Goal: Information Seeking & Learning: Learn about a topic

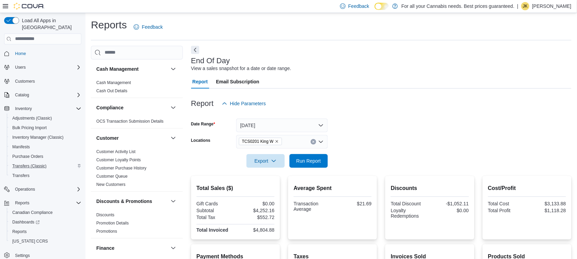
scroll to position [1, 0]
click at [36, 153] on span "Purchase Orders" at bounding box center [27, 155] width 31 height 5
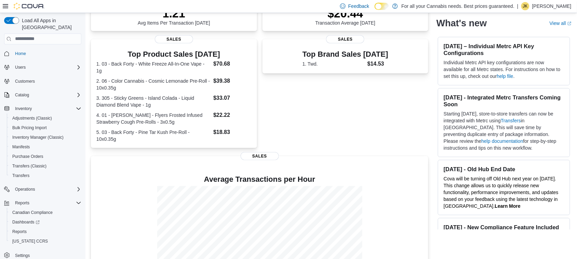
scroll to position [145, 0]
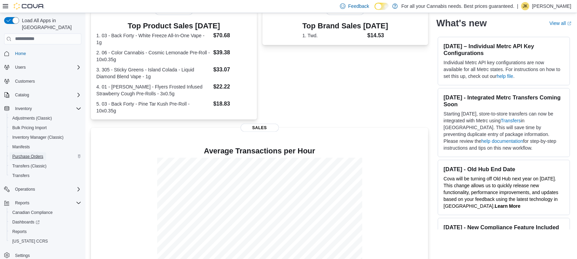
click at [33, 154] on span "Purchase Orders" at bounding box center [27, 156] width 31 height 5
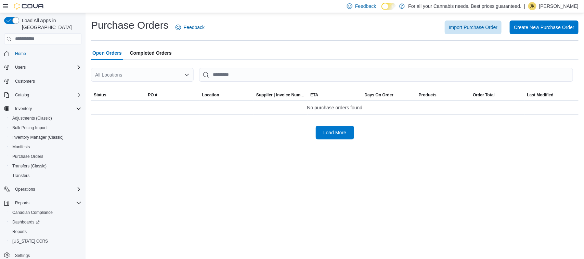
click at [142, 79] on div "All Locations" at bounding box center [142, 75] width 103 height 14
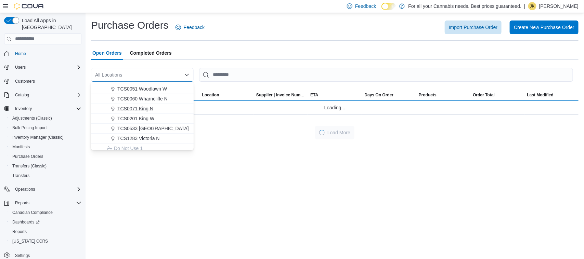
scroll to position [77, 0]
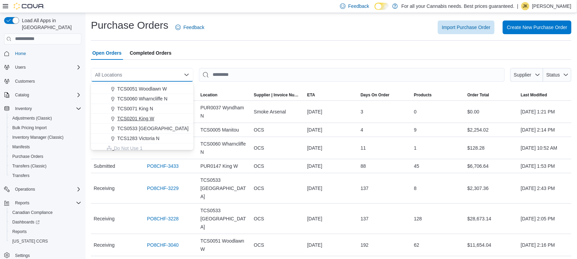
click at [149, 118] on span "TCS0201 King W" at bounding box center [135, 118] width 37 height 7
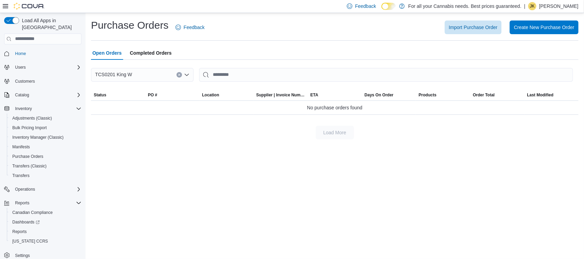
click at [180, 75] on icon "Clear input" at bounding box center [179, 75] width 3 height 3
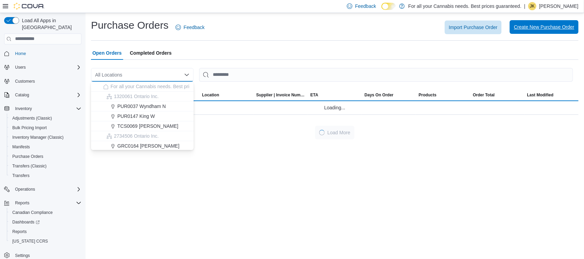
click at [535, 21] on span "Create New Purchase Order" at bounding box center [544, 27] width 61 height 14
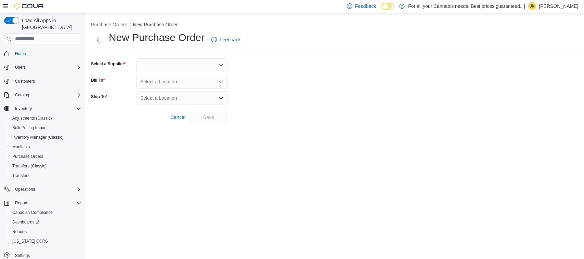
click at [141, 60] on div at bounding box center [182, 65] width 92 height 14
click at [95, 37] on button "Next" at bounding box center [98, 39] width 14 height 14
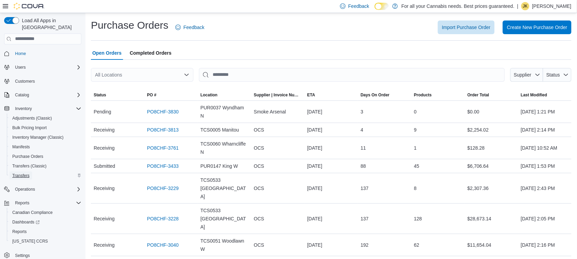
click at [32, 172] on link "Transfers" at bounding box center [21, 176] width 23 height 8
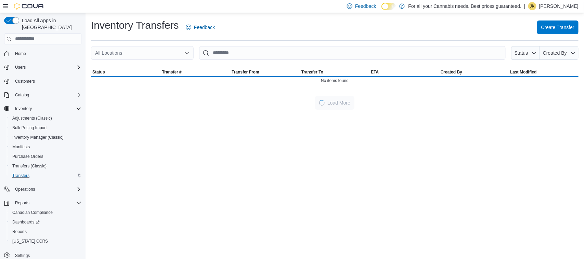
click at [157, 58] on div "All Locations" at bounding box center [142, 53] width 103 height 14
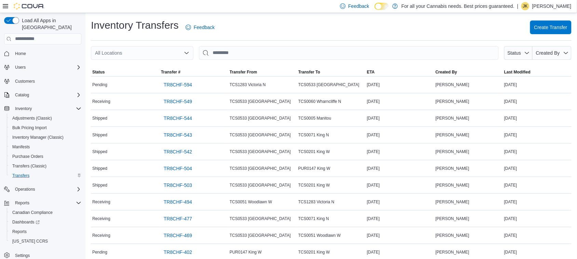
click at [394, 45] on div "Inventory Transfers Feedback Create Transfer All Locations Status Created By So…" at bounding box center [332, 210] width 492 height 395
click at [552, 22] on span "Create Transfer" at bounding box center [551, 27] width 33 height 14
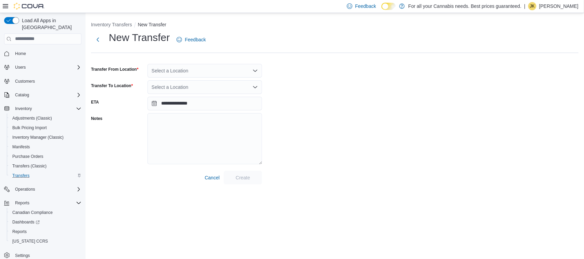
click at [176, 68] on div "Select a Location" at bounding box center [204, 71] width 115 height 14
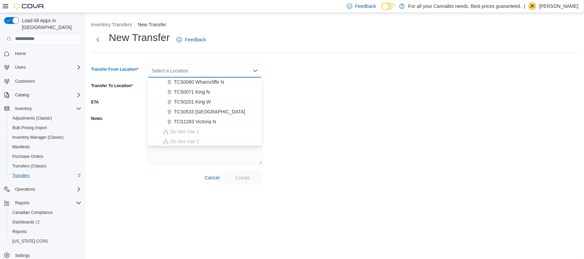
scroll to position [90, 0]
click at [205, 117] on button "TCS1283 Victoria N" at bounding box center [204, 122] width 115 height 10
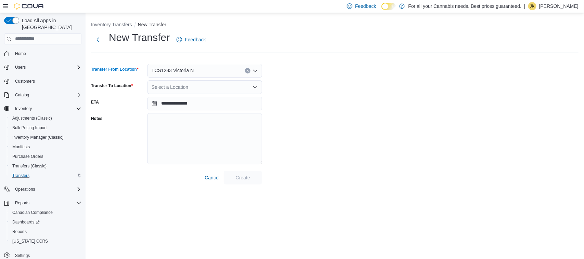
click at [173, 84] on div "Select a Location" at bounding box center [204, 87] width 115 height 14
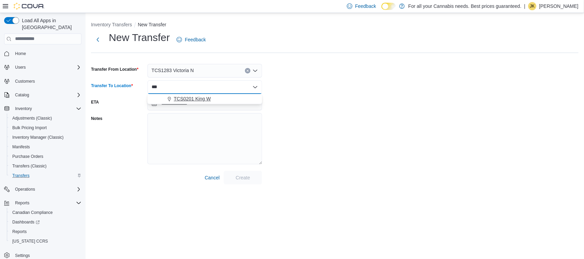
type input "***"
click at [181, 96] on span "TCS0201 King W" at bounding box center [192, 98] width 37 height 7
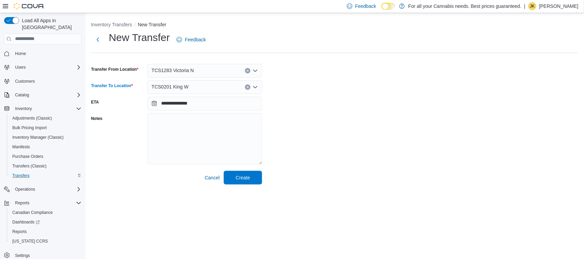
click at [334, 110] on div "**********" at bounding box center [334, 108] width 487 height 154
click at [210, 103] on input "**********" at bounding box center [204, 104] width 115 height 14
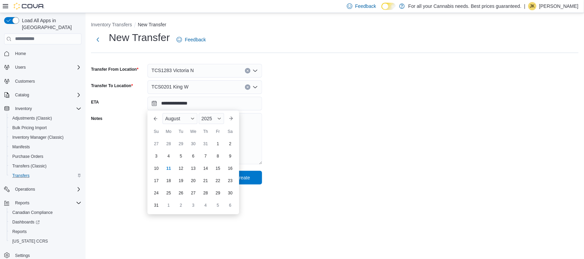
click at [333, 102] on div "**********" at bounding box center [334, 108] width 487 height 154
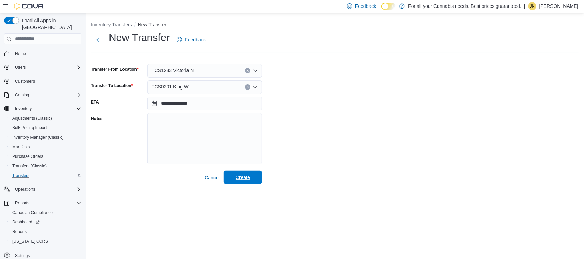
click at [250, 175] on span "Create" at bounding box center [243, 178] width 30 height 14
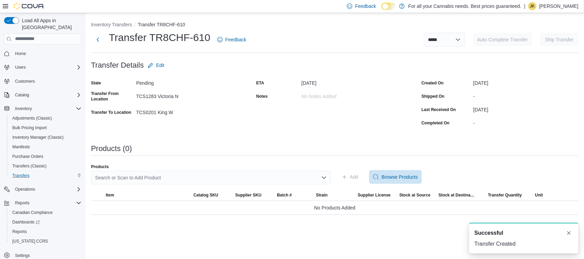
click at [265, 180] on div "Search or Scan to Add Product" at bounding box center [211, 178] width 240 height 14
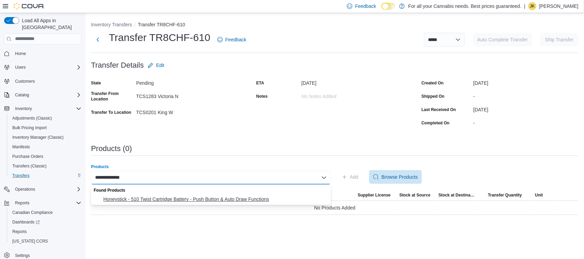
type input "**********"
click at [210, 199] on span "Honeystick - 510 Twist Cartridge Battery - Push Button & Auto Draw Functions" at bounding box center [214, 199] width 223 height 7
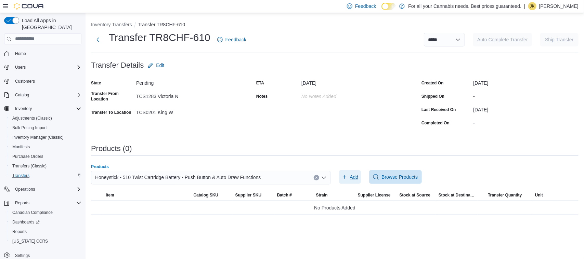
click at [356, 176] on span "Add" at bounding box center [354, 177] width 9 height 7
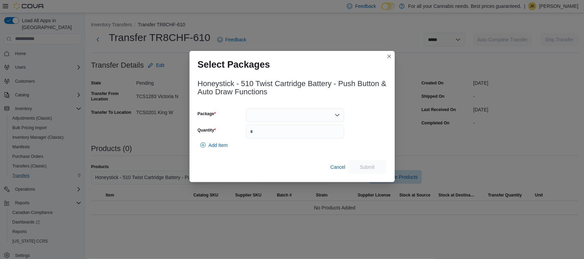
click at [273, 118] on div at bounding box center [295, 115] width 98 height 14
click at [276, 134] on span "PKG-8370" at bounding box center [299, 136] width 82 height 7
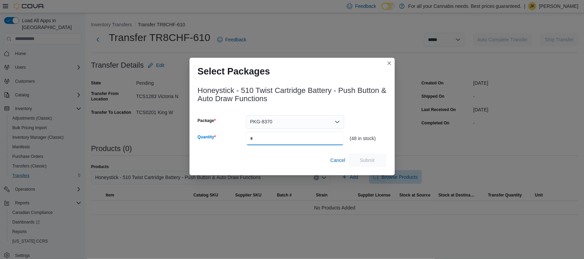
click at [276, 134] on input "Quantity" at bounding box center [295, 139] width 98 height 14
type input "**"
click at [363, 120] on div "(48 in stock)" at bounding box center [368, 130] width 37 height 30
click at [380, 163] on span "Submit" at bounding box center [367, 160] width 30 height 14
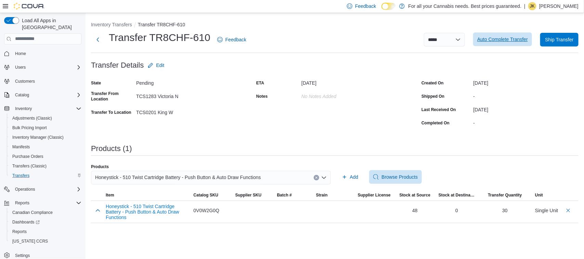
click at [518, 34] on span "Auto Complete Transfer" at bounding box center [502, 39] width 51 height 14
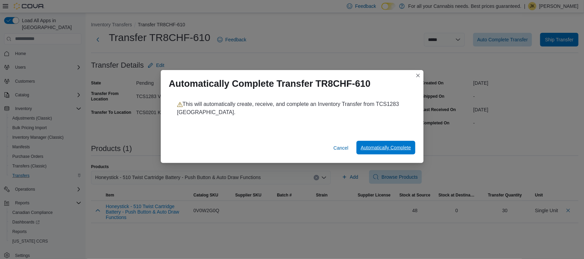
click at [384, 154] on span "Automatically Complete" at bounding box center [385, 148] width 50 height 14
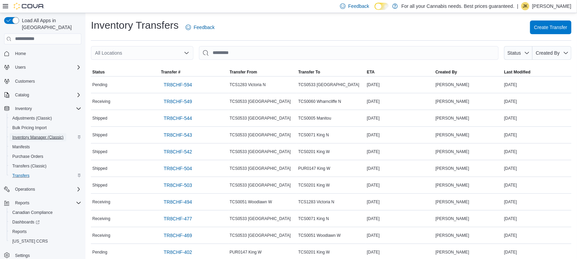
click at [37, 135] on span "Inventory Manager (Classic)" at bounding box center [37, 137] width 51 height 5
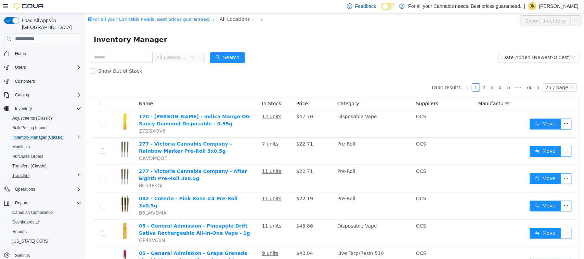
click at [124, 55] on input "text" at bounding box center [121, 57] width 63 height 11
type input "*"
type input "*********"
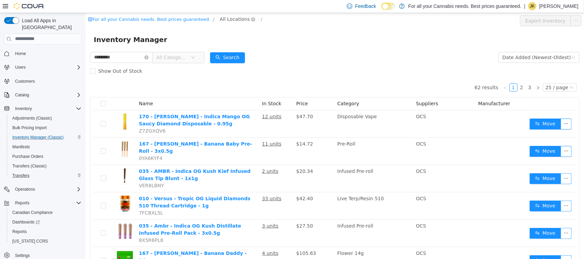
click at [219, 22] on span "All Locations" at bounding box center [234, 19] width 30 height 8
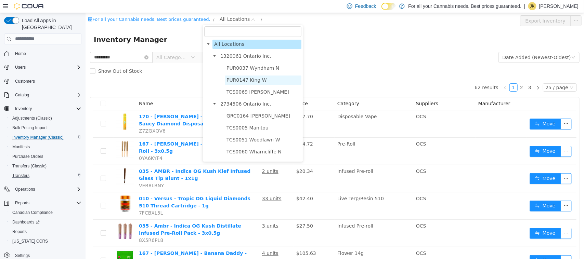
scroll to position [19, 0]
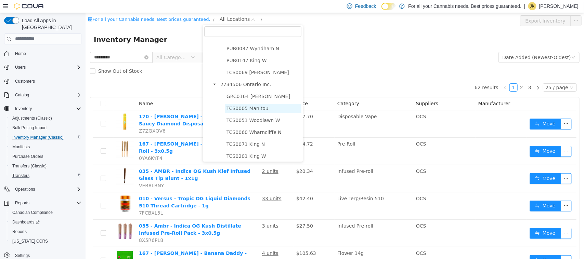
click at [259, 109] on span "TCS0005 Manitou" at bounding box center [247, 107] width 42 height 5
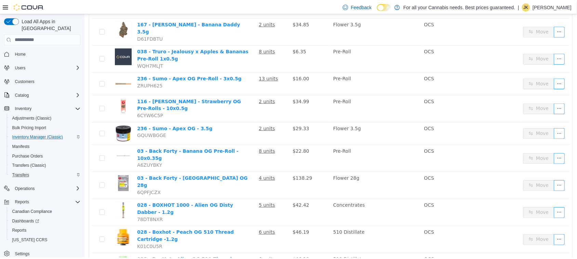
scroll to position [342, 0]
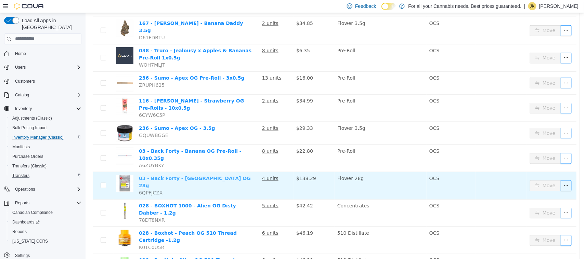
click at [200, 175] on link "03 - Back Forty - [GEOGRAPHIC_DATA] OG 28g" at bounding box center [195, 181] width 112 height 13
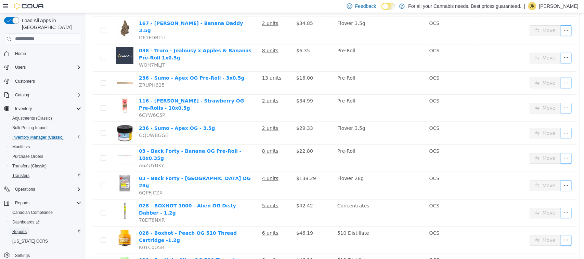
click at [21, 228] on span "Reports" at bounding box center [19, 232] width 14 height 8
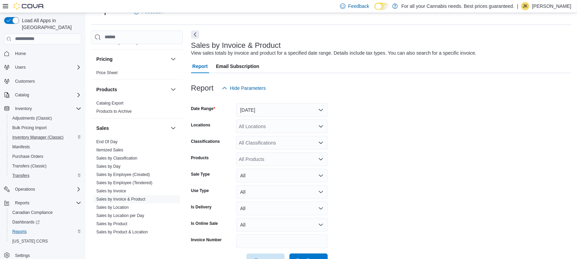
scroll to position [394, 0]
click at [127, 207] on link "Sales by Location" at bounding box center [112, 207] width 32 height 5
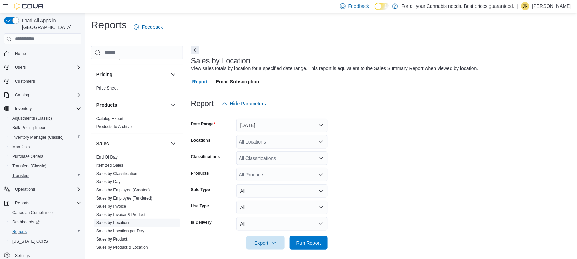
scroll to position [4, 0]
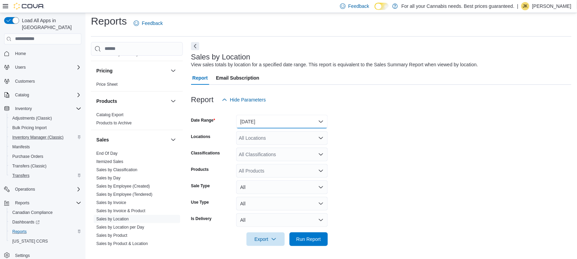
click at [297, 117] on button "[DATE]" at bounding box center [282, 122] width 92 height 14
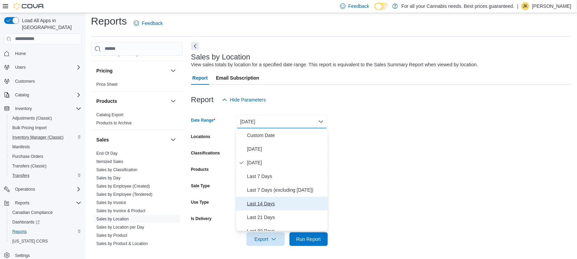
click at [268, 206] on span "Last 14 Days" at bounding box center [286, 204] width 78 height 8
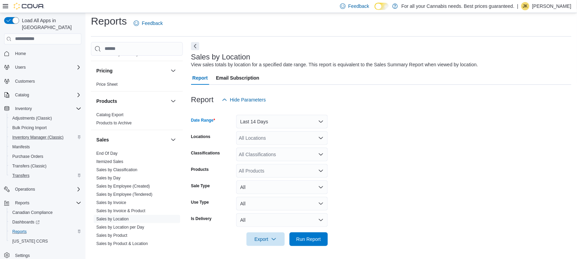
click at [262, 134] on div "All Locations" at bounding box center [282, 138] width 92 height 14
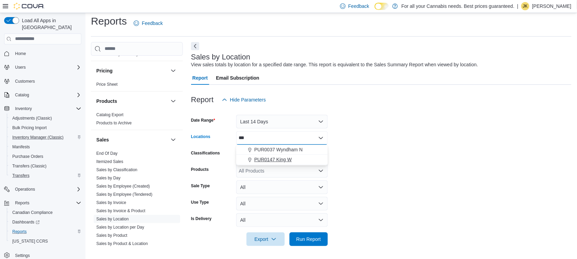
type input "***"
click at [276, 159] on span "PUR0147 King W" at bounding box center [273, 159] width 38 height 7
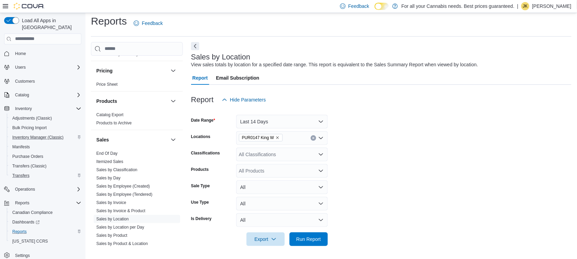
click at [403, 151] on form "Date Range Last 14 Days Locations PUR0147 King W Classifications All Classifica…" at bounding box center [381, 177] width 381 height 140
click at [315, 241] on span "Run Report" at bounding box center [309, 239] width 25 height 7
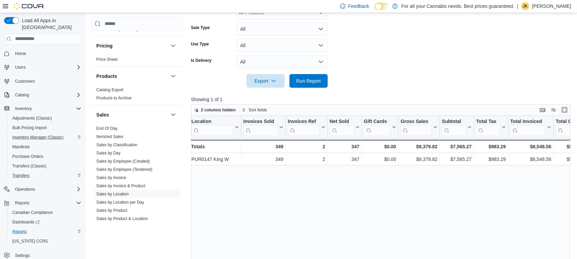
scroll to position [0, 2]
drag, startPoint x: 471, startPoint y: 146, endPoint x: 451, endPoint y: 147, distance: 20.6
click at [451, 147] on div "$7,565.27" at bounding box center [457, 147] width 30 height 8
click at [467, 195] on div "Location Click to view column header actions Invoices Sold Click to view column…" at bounding box center [382, 214] width 383 height 196
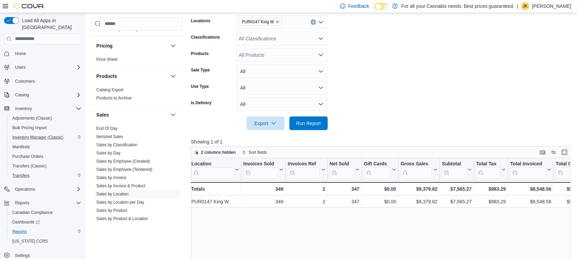
scroll to position [120, 0]
click at [444, 75] on form "Date Range Last 14 Days Locations PUR0147 King W Classifications All Classifica…" at bounding box center [382, 61] width 383 height 140
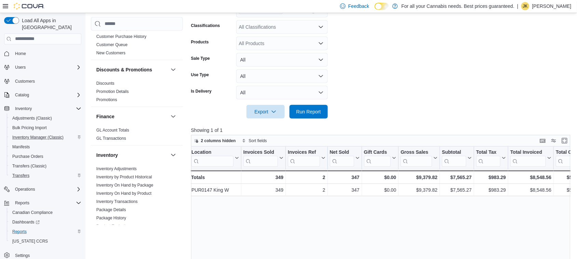
scroll to position [0, 0]
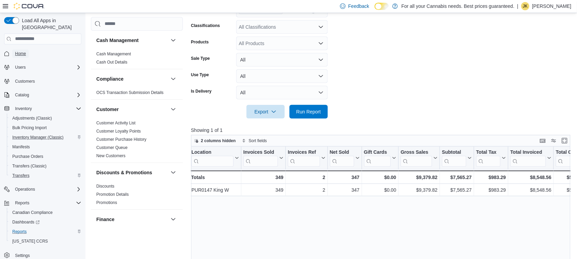
click at [27, 50] on link "Home" at bounding box center [20, 54] width 16 height 8
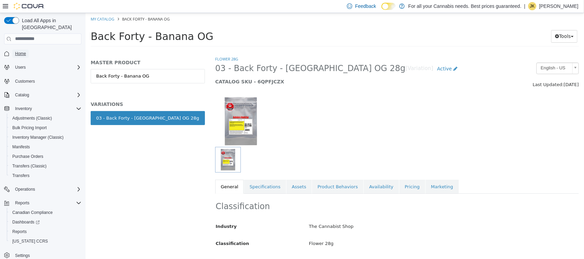
click at [21, 50] on span "Home" at bounding box center [20, 54] width 11 height 8
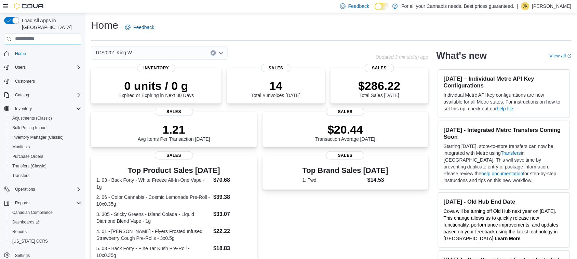
click at [55, 36] on input "search" at bounding box center [42, 39] width 77 height 11
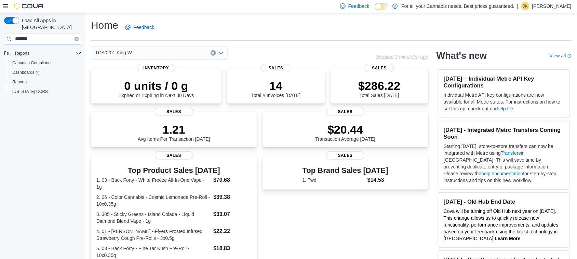
type input "*******"
click at [24, 49] on span "Reports" at bounding box center [22, 53] width 14 height 8
click at [25, 79] on span "Reports" at bounding box center [19, 81] width 14 height 5
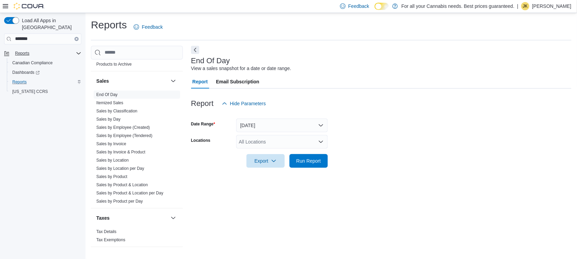
scroll to position [457, 0]
click at [123, 151] on link "Sales by Invoice & Product" at bounding box center [120, 152] width 49 height 5
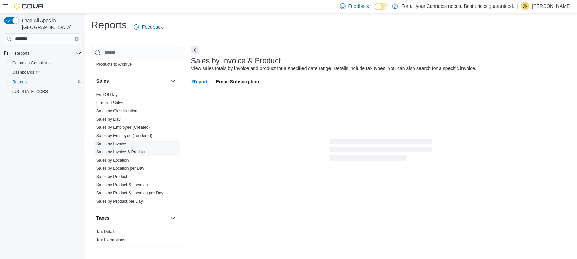
click at [121, 144] on link "Sales by Invoice" at bounding box center [111, 144] width 30 height 5
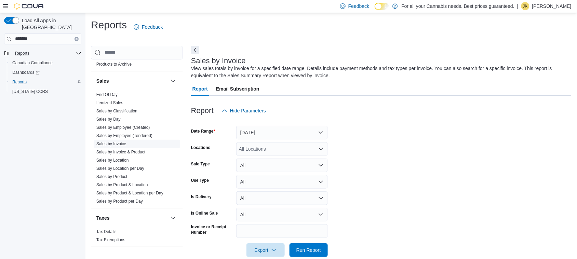
scroll to position [11, 0]
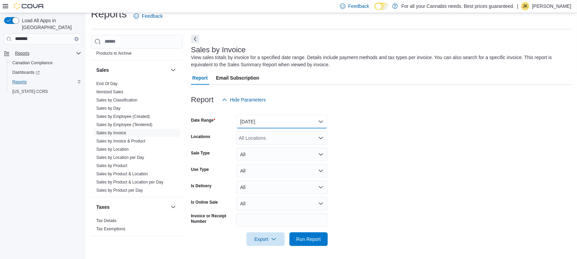
click at [279, 121] on button "[DATE]" at bounding box center [282, 122] width 92 height 14
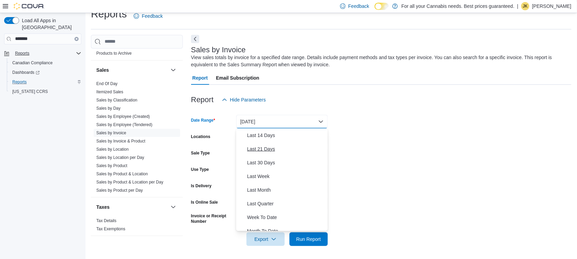
scroll to position [69, 0]
click at [269, 201] on span "Last Quarter" at bounding box center [286, 203] width 78 height 8
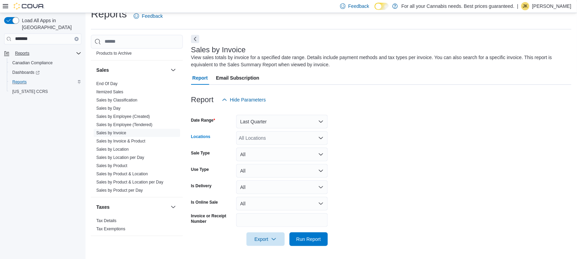
click at [274, 139] on div "All Locations" at bounding box center [282, 138] width 92 height 14
type input "***"
click at [274, 146] on span "TCS0005 Manitou" at bounding box center [273, 149] width 39 height 7
click at [394, 175] on form "Date Range Last Quarter Locations TCS0005 Manitou Sale Type All Use Type All Is…" at bounding box center [381, 177] width 381 height 140
click at [124, 141] on link "Sales by Invoice & Product" at bounding box center [120, 141] width 49 height 5
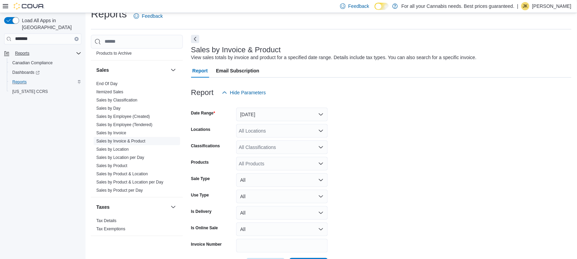
scroll to position [16, 0]
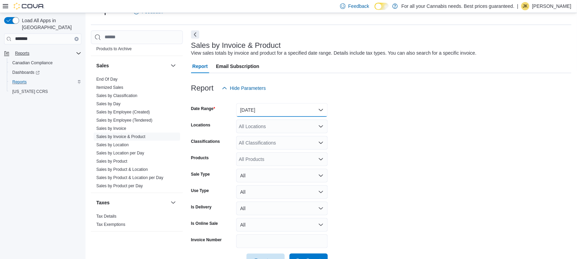
click at [264, 107] on button "[DATE]" at bounding box center [282, 110] width 92 height 14
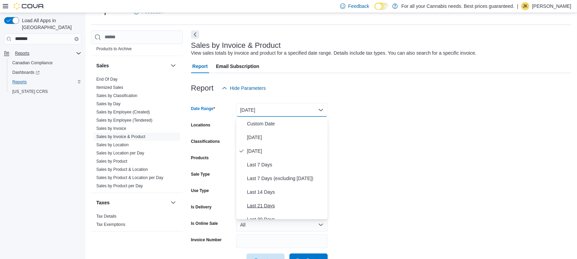
scroll to position [103, 0]
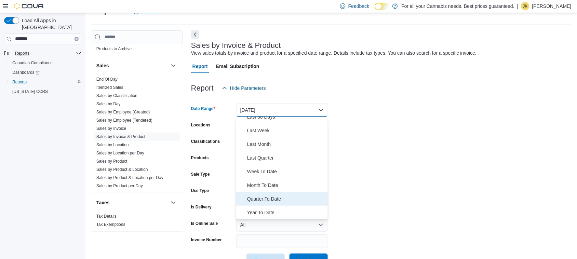
click at [270, 199] on span "Quarter To Date" at bounding box center [286, 199] width 78 height 8
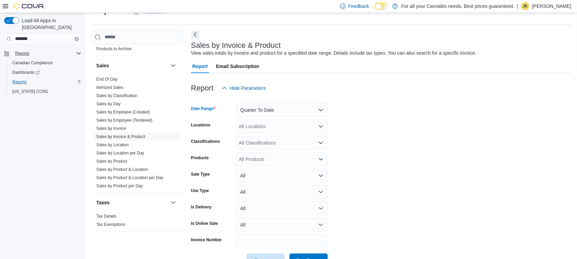
click at [264, 160] on div "All Products" at bounding box center [282, 160] width 92 height 14
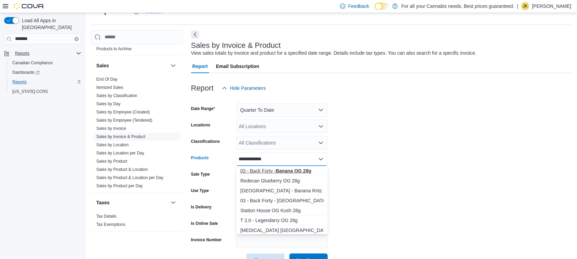
type input "**********"
click at [290, 170] on strong "Banana OG 28g" at bounding box center [294, 170] width 36 height 5
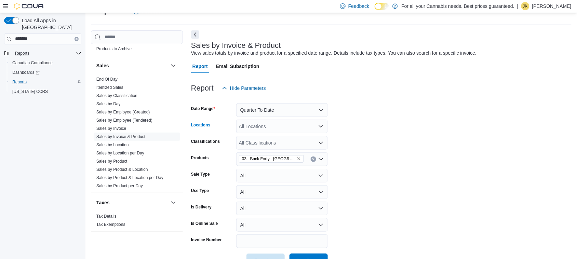
click at [266, 131] on div "All Locations" at bounding box center [282, 127] width 92 height 14
type input "***"
click at [267, 135] on span "TCS0005 Manitou" at bounding box center [273, 138] width 39 height 7
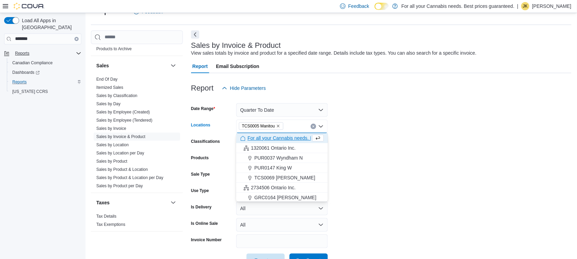
click at [407, 128] on form "Date Range Quarter To Date Locations TCS0005 Manitou Combo box. Selected. TCS00…" at bounding box center [381, 181] width 381 height 172
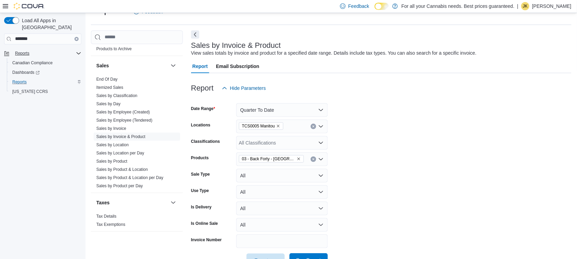
click at [304, 255] on span "Run Report" at bounding box center [309, 260] width 30 height 14
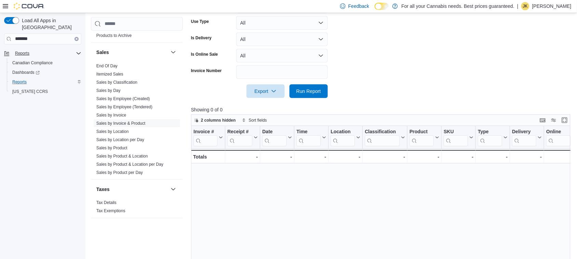
scroll to position [185, 0]
click at [298, 88] on span "Run Report" at bounding box center [309, 91] width 25 height 7
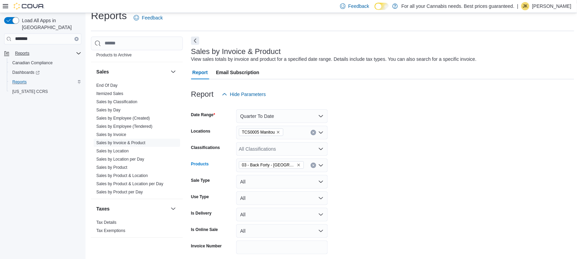
click at [313, 163] on button "Clear input" at bounding box center [313, 165] width 5 height 5
click at [314, 134] on button "Clear input" at bounding box center [313, 132] width 5 height 5
click at [319, 119] on button "Quarter To Date" at bounding box center [282, 116] width 92 height 14
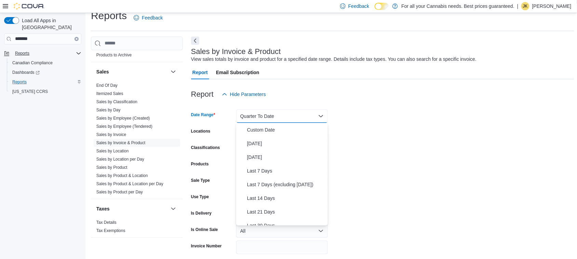
scroll to position [103, 0]
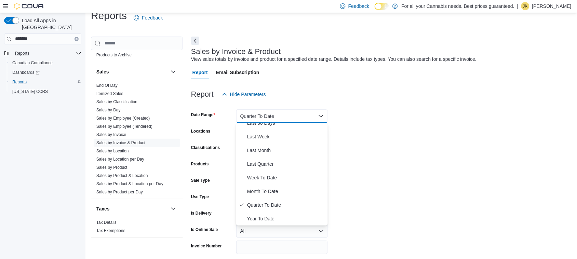
click at [364, 130] on form "Date Range Quarter To Date Locations All Locations Classifications All Classifi…" at bounding box center [382, 187] width 383 height 172
